Goal: Find specific page/section: Find specific page/section

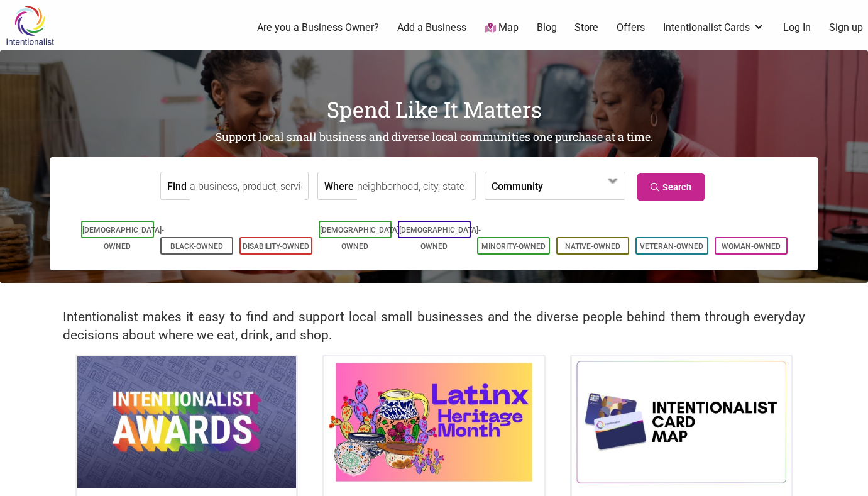
click at [217, 189] on input "Find" at bounding box center [247, 186] width 115 height 28
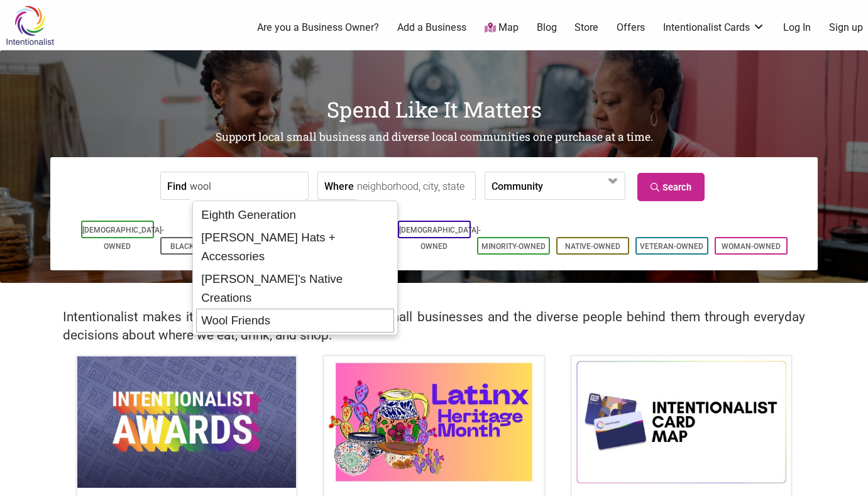
click at [226, 309] on div "Wool Friends" at bounding box center [295, 321] width 199 height 24
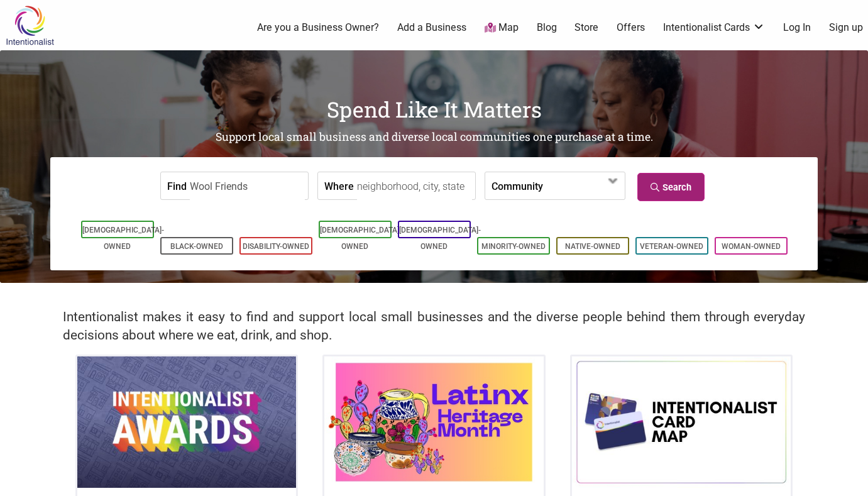
type input "Wool Friends"
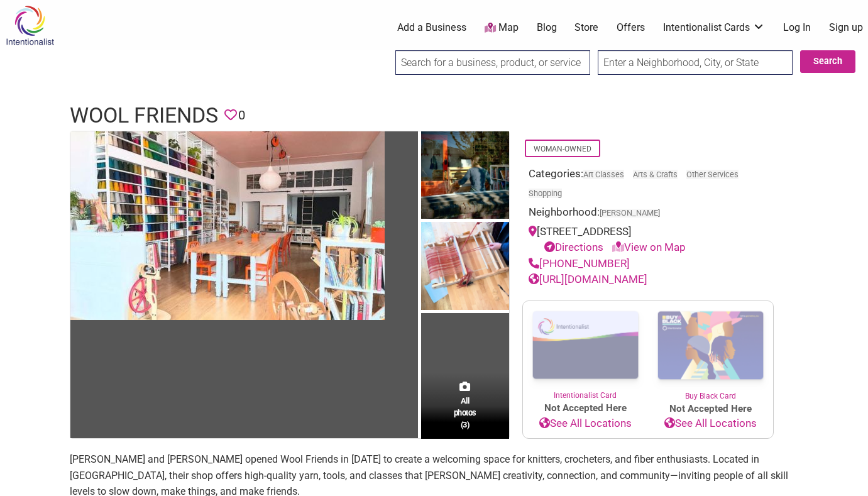
click at [464, 63] on input "search" at bounding box center [492, 62] width 195 height 25
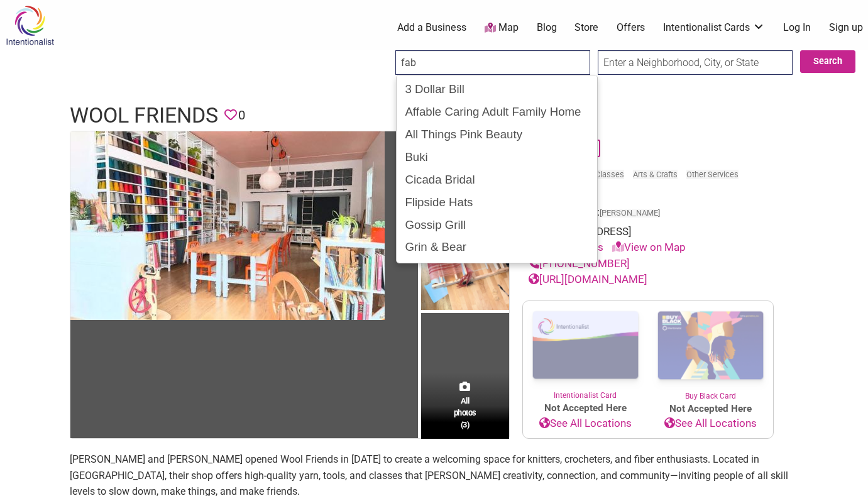
type input "fabr"
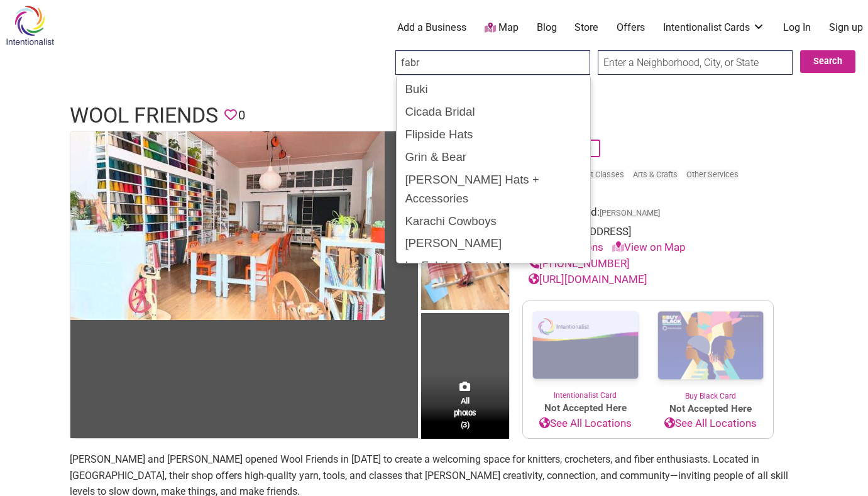
drag, startPoint x: 426, startPoint y: 62, endPoint x: 365, endPoint y: 62, distance: 61.6
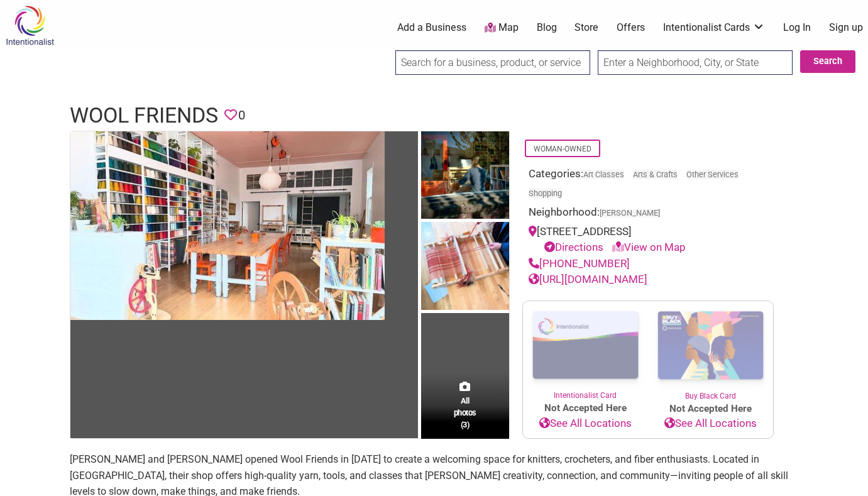
click at [496, 25] on icon at bounding box center [490, 28] width 11 height 10
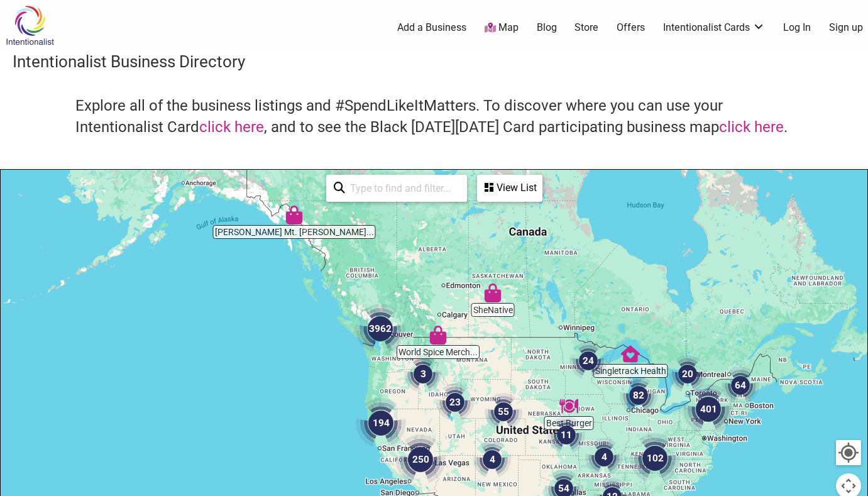
click at [346, 385] on div at bounding box center [434, 414] width 867 height 489
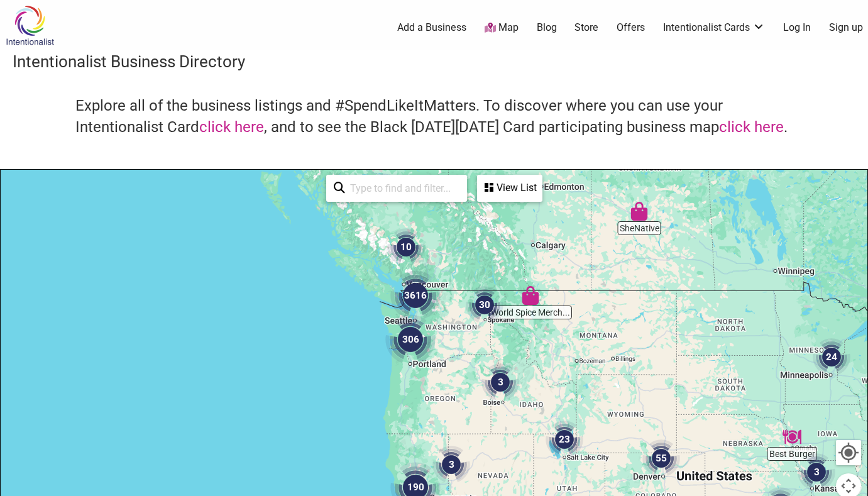
click at [377, 324] on div at bounding box center [434, 414] width 867 height 489
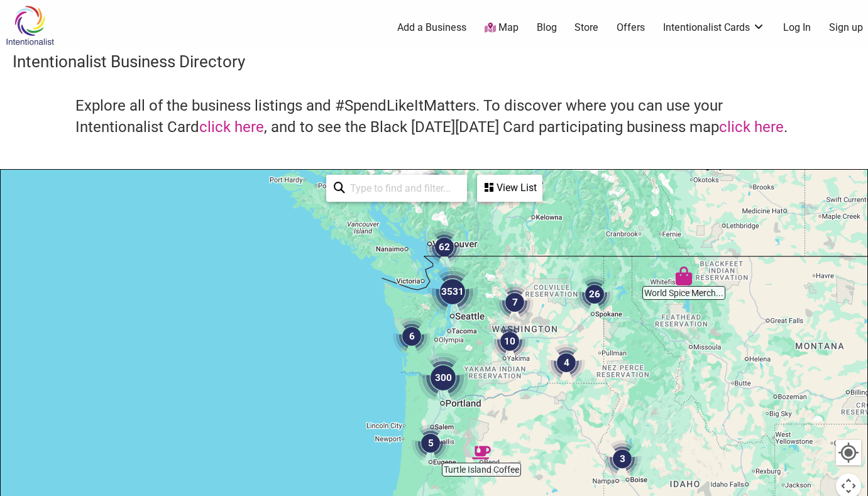
click at [433, 282] on img "3531" at bounding box center [452, 291] width 50 height 50
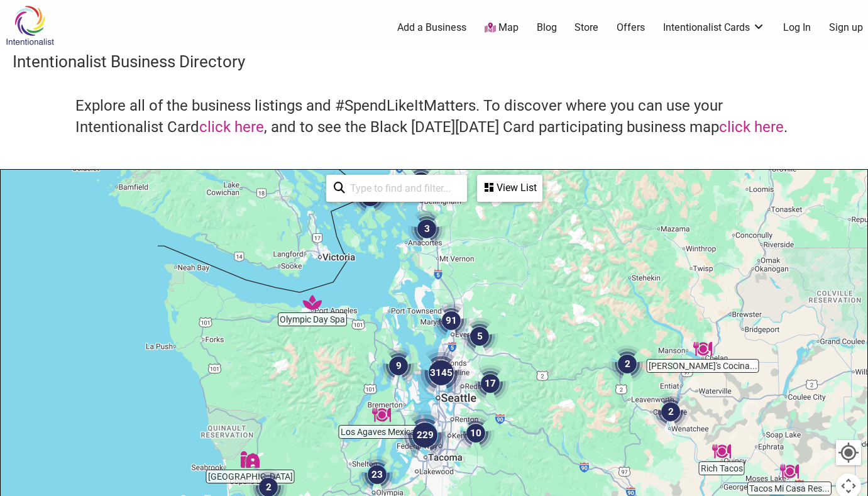
click at [422, 347] on div "To navigate, press the arrow keys." at bounding box center [434, 414] width 867 height 489
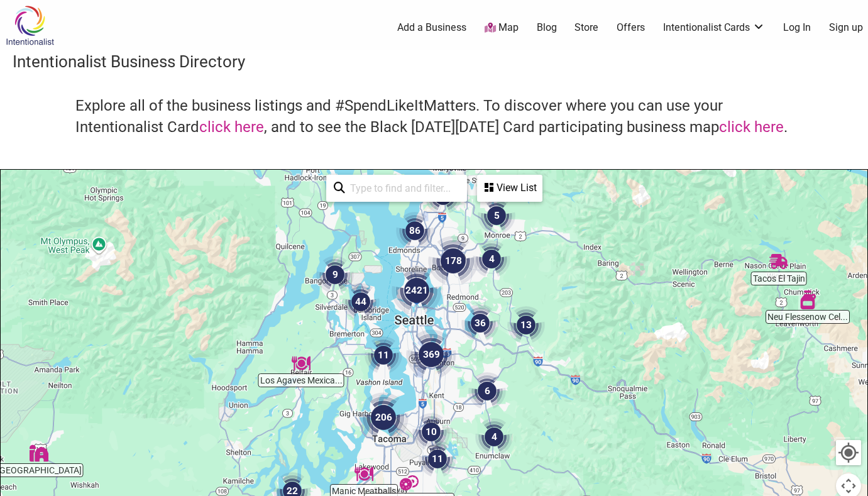
drag, startPoint x: 434, startPoint y: 368, endPoint x: 395, endPoint y: 238, distance: 136.6
click at [395, 237] on div "To navigate, press the arrow keys." at bounding box center [434, 414] width 867 height 489
click at [395, 255] on div "To navigate, press the arrow keys." at bounding box center [434, 414] width 867 height 489
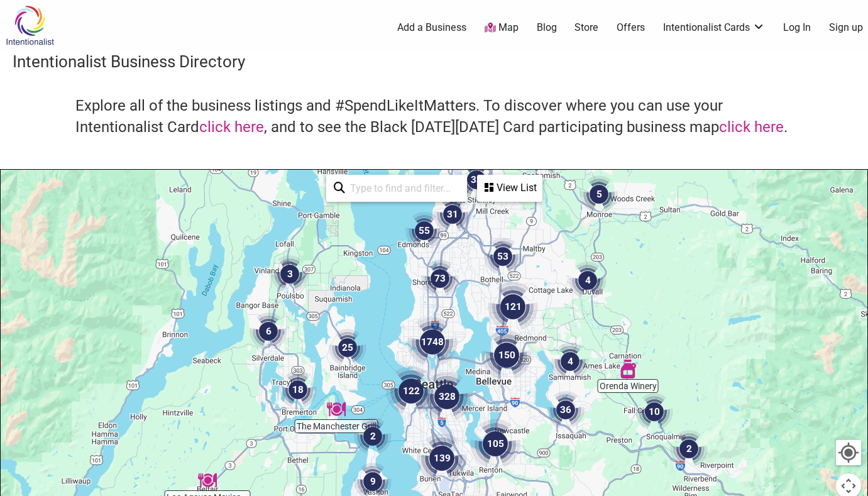
click at [391, 334] on div "To navigate, press the arrow keys." at bounding box center [434, 414] width 867 height 489
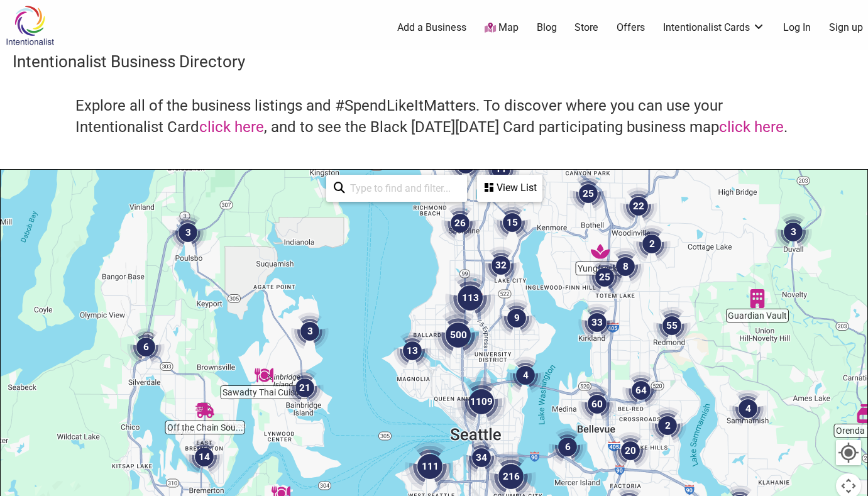
click at [386, 314] on div "To navigate, press the arrow keys." at bounding box center [434, 414] width 867 height 489
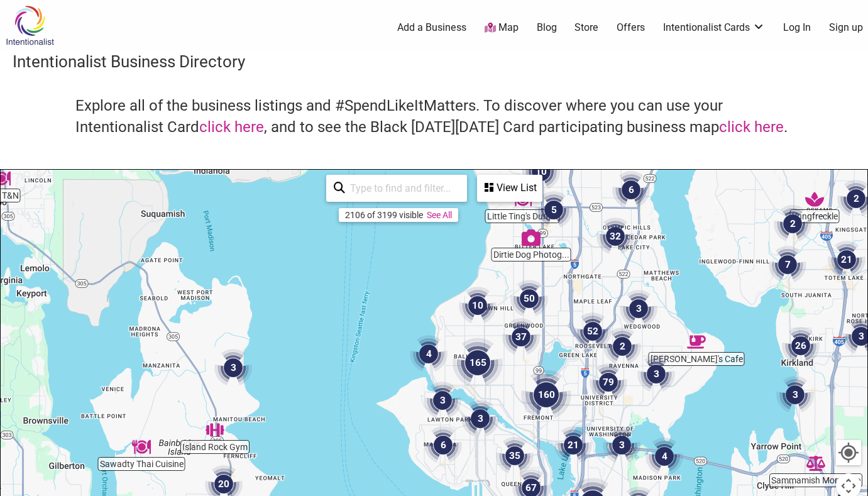
click at [411, 363] on img "4" at bounding box center [429, 354] width 38 height 38
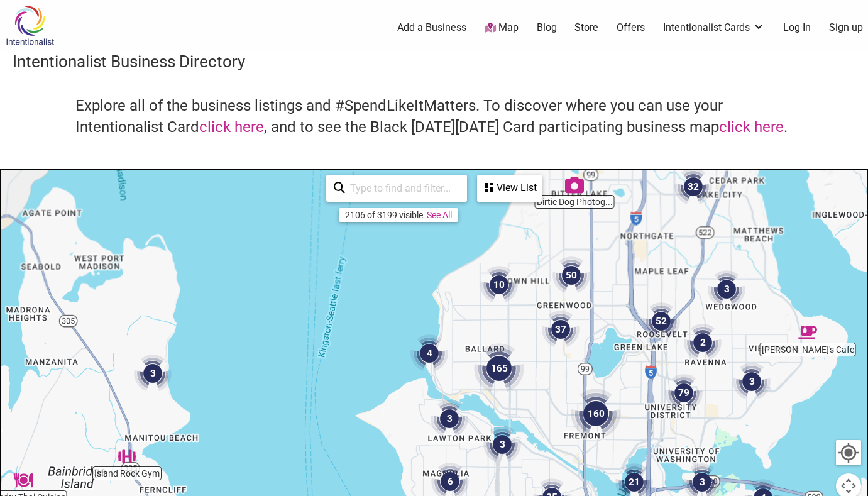
click at [411, 363] on img "4" at bounding box center [429, 353] width 38 height 38
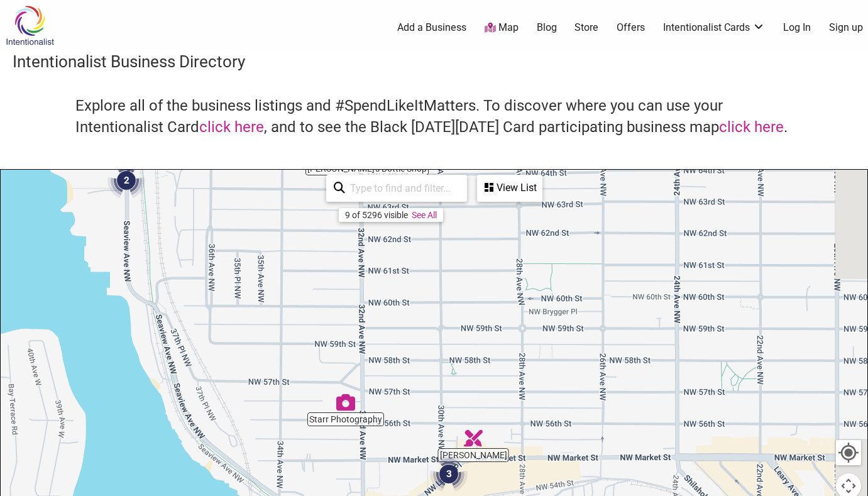
drag, startPoint x: 480, startPoint y: 390, endPoint x: 120, endPoint y: 301, distance: 371.0
click at [120, 301] on div "To navigate, press the arrow keys." at bounding box center [434, 414] width 867 height 489
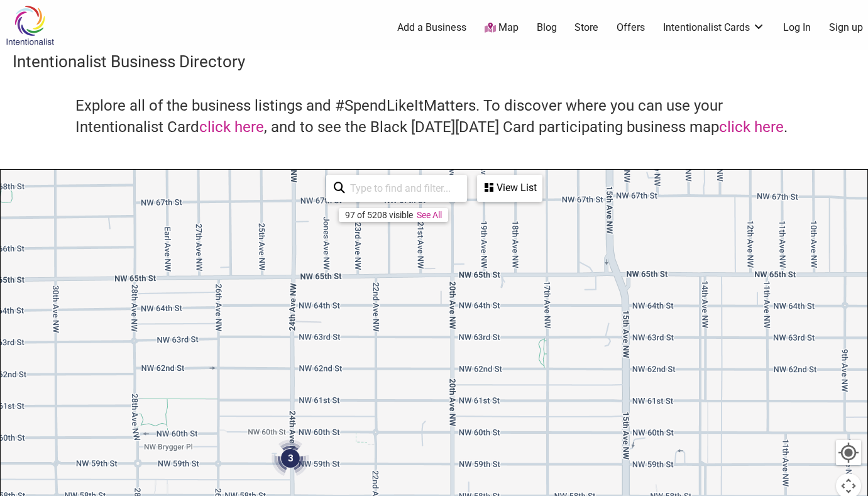
drag, startPoint x: 517, startPoint y: 248, endPoint x: 200, endPoint y: 386, distance: 345.4
click at [200, 386] on div "To navigate, press the arrow keys." at bounding box center [434, 414] width 867 height 489
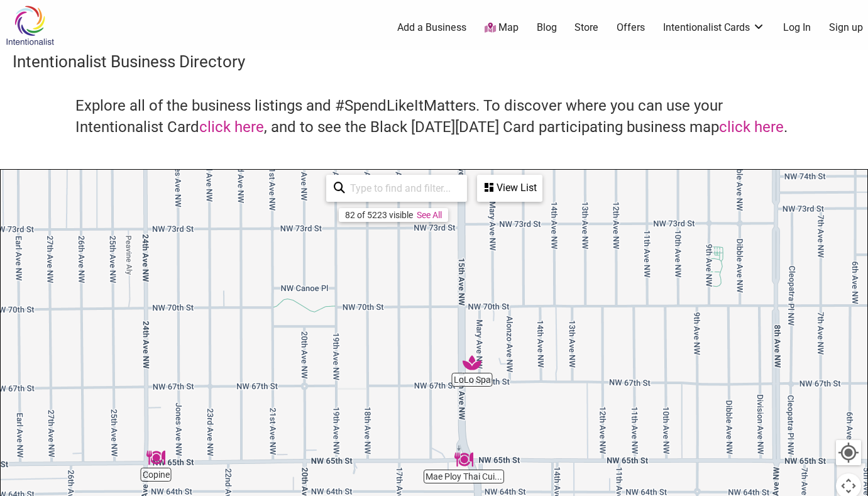
drag, startPoint x: 520, startPoint y: 272, endPoint x: 368, endPoint y: 460, distance: 241.4
click at [368, 460] on div "To navigate, press the arrow keys." at bounding box center [434, 414] width 867 height 489
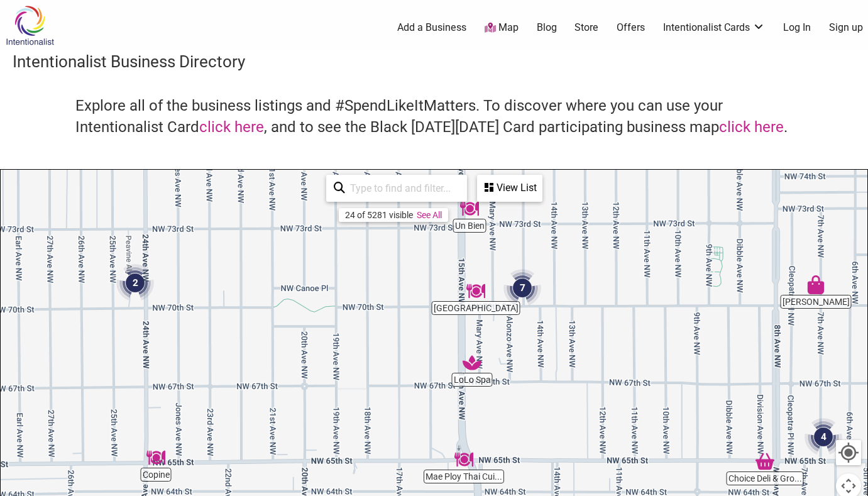
click at [495, 260] on div "To navigate, press the arrow keys." at bounding box center [434, 414] width 867 height 489
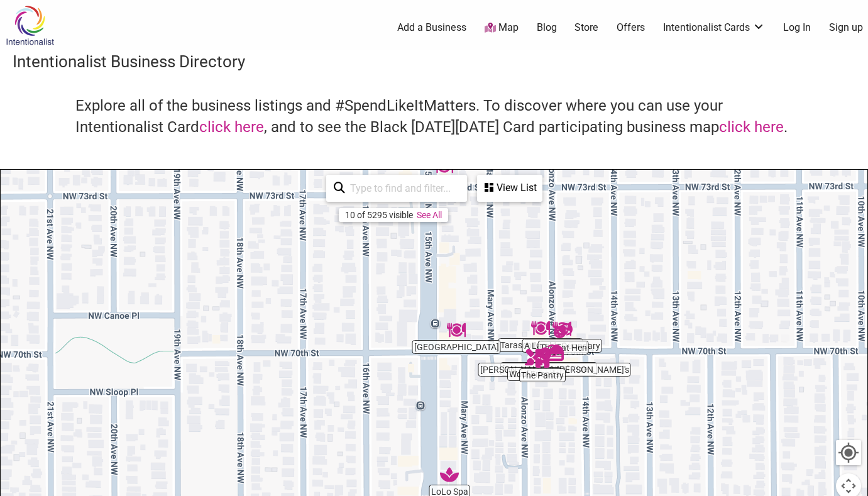
click at [513, 317] on div "To navigate, press the arrow keys." at bounding box center [434, 414] width 867 height 489
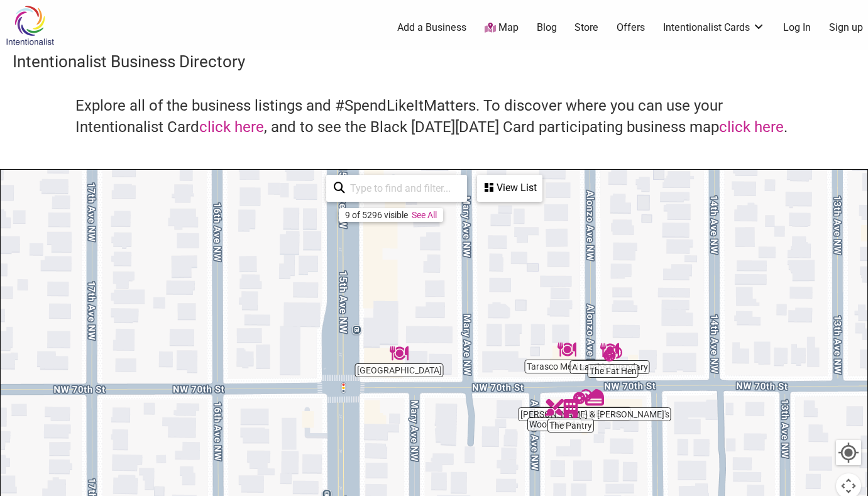
click at [509, 328] on div "To navigate, press the arrow keys." at bounding box center [434, 414] width 867 height 489
